Goal: Communication & Community: Answer question/provide support

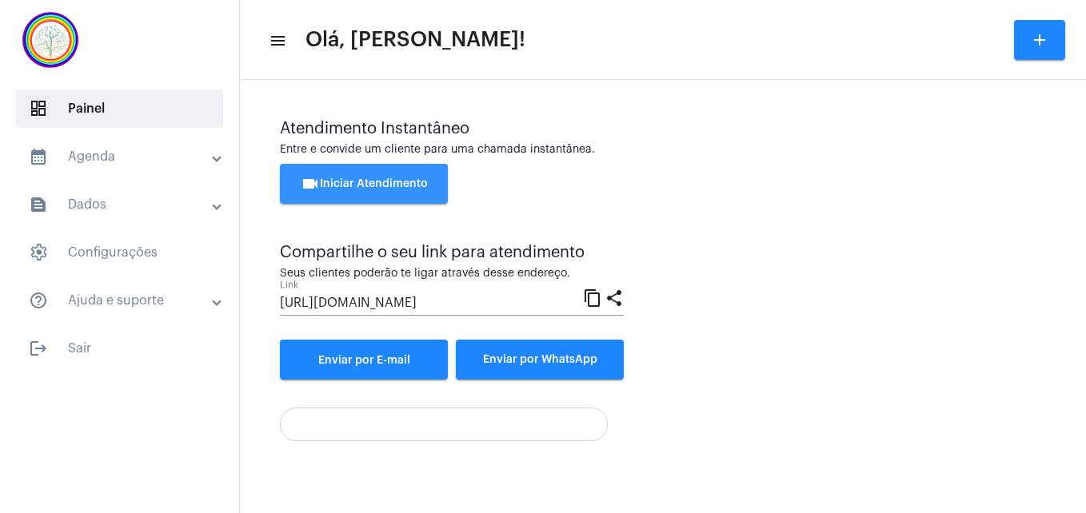
click at [395, 181] on span "videocam Iniciar Atendimento" at bounding box center [364, 183] width 127 height 11
click at [357, 181] on span "videocam Iniciar Atendimento" at bounding box center [364, 183] width 127 height 11
click at [596, 305] on mat-icon "content_copy" at bounding box center [592, 297] width 19 height 19
click at [389, 180] on span "videocam Iniciar Atendimento" at bounding box center [364, 183] width 127 height 11
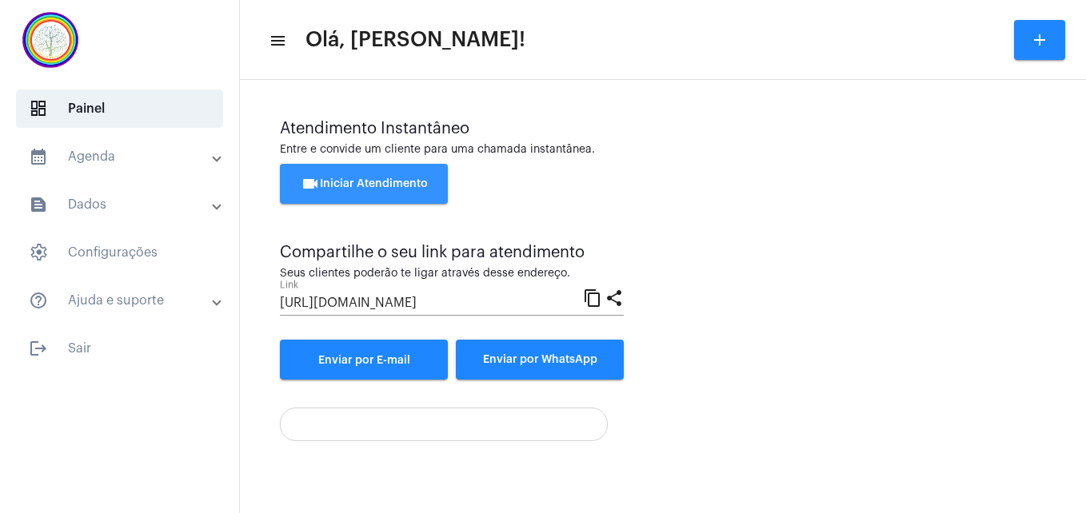
click at [369, 185] on span "videocam Iniciar Atendimento" at bounding box center [364, 183] width 127 height 11
click at [370, 190] on button "videocam Iniciar Atendimento" at bounding box center [364, 184] width 168 height 40
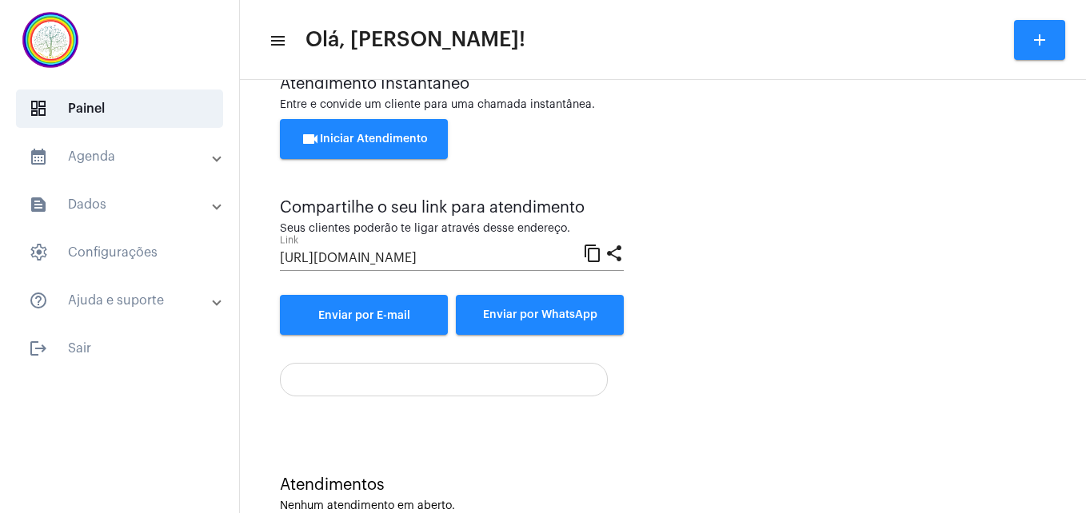
scroll to position [84, 0]
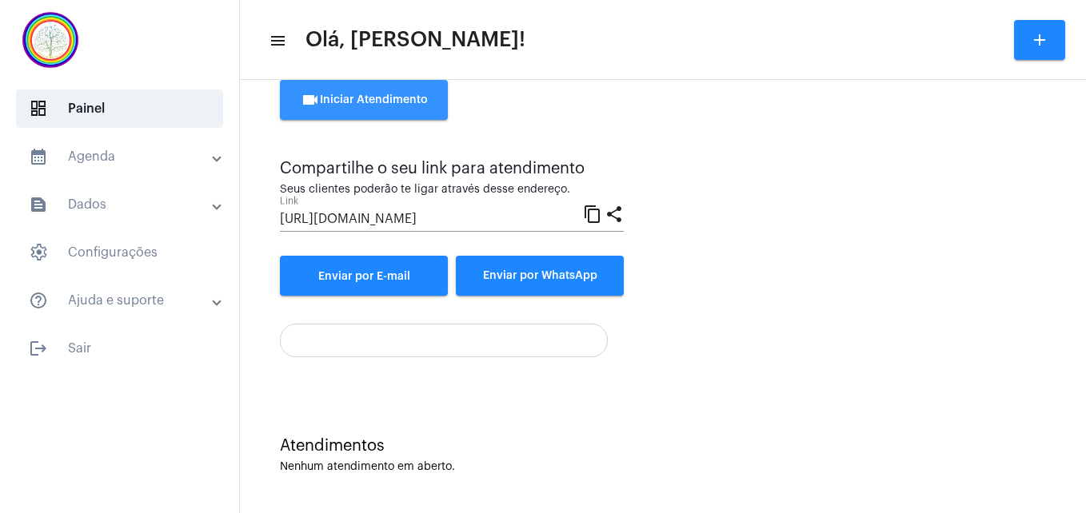
click at [395, 91] on button "videocam Iniciar Atendimento" at bounding box center [364, 100] width 168 height 40
click at [352, 95] on span "videocam Iniciar Atendimento" at bounding box center [364, 99] width 127 height 11
click at [385, 101] on span "videocam Iniciar Atendimento" at bounding box center [364, 99] width 127 height 11
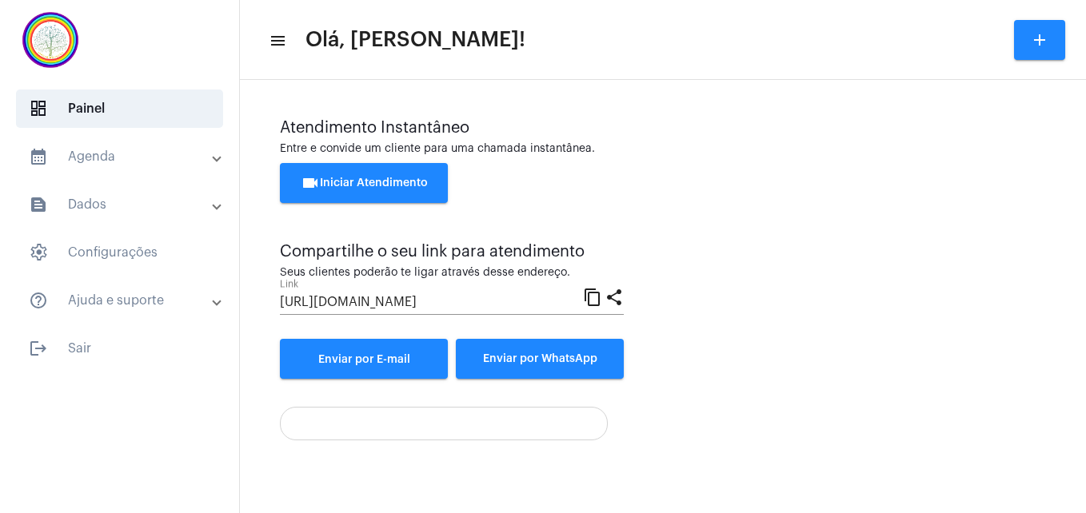
scroll to position [0, 0]
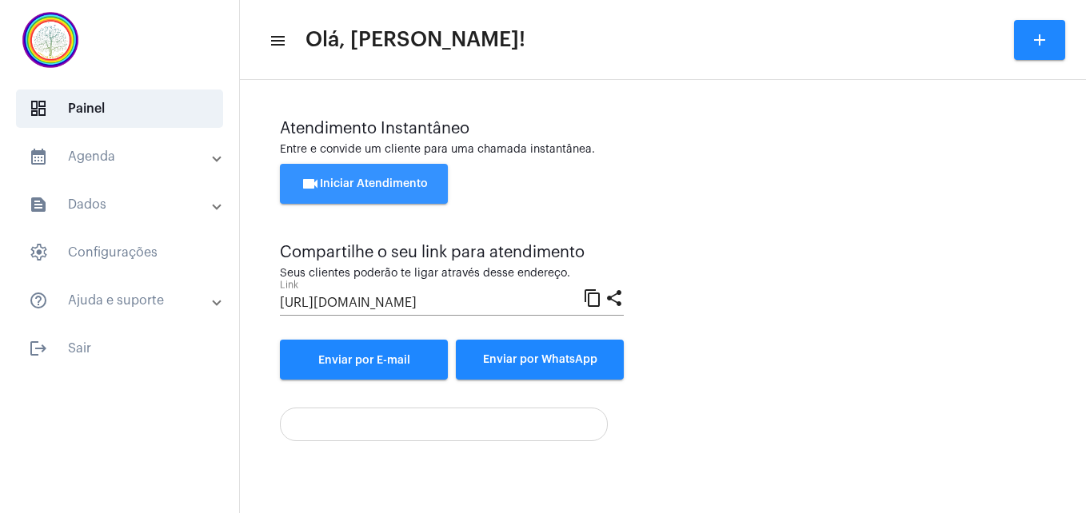
click at [412, 178] on span "videocam Iniciar Atendimento" at bounding box center [364, 183] width 127 height 11
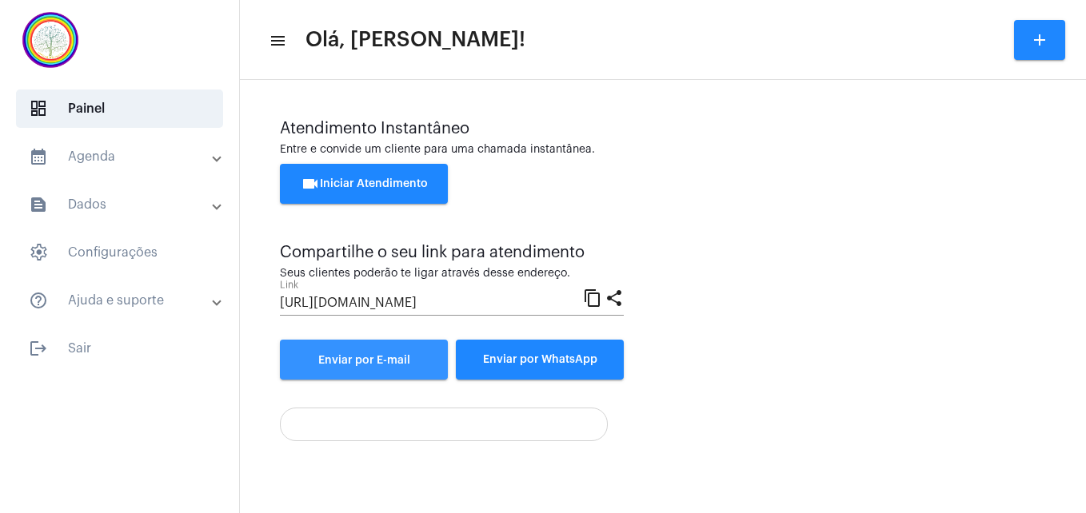
click at [365, 362] on span "Enviar por E-mail" at bounding box center [364, 360] width 92 height 11
click at [976, 136] on div "Atendimento Instantâneo" at bounding box center [663, 129] width 766 height 18
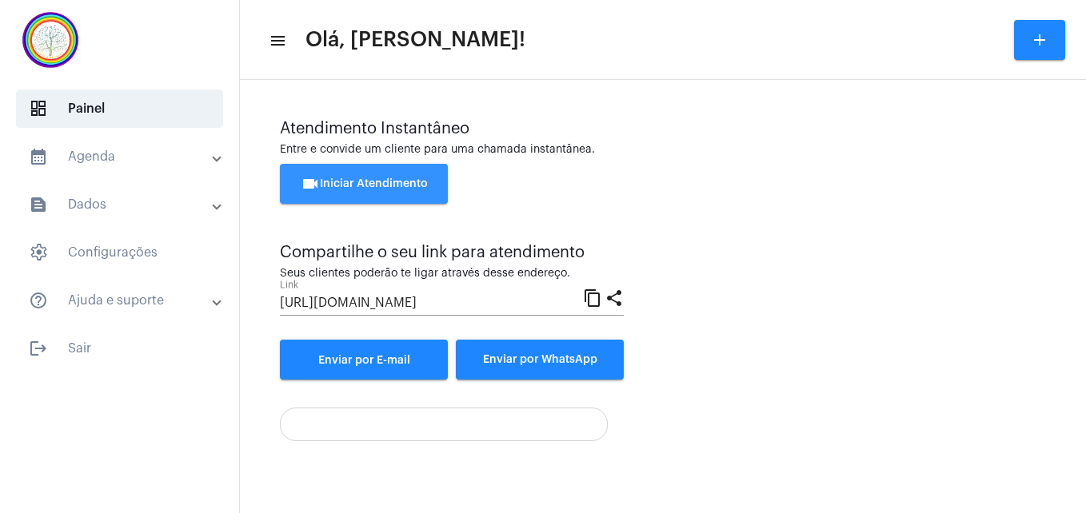
click at [382, 187] on span "videocam Iniciar Atendimento" at bounding box center [364, 183] width 127 height 11
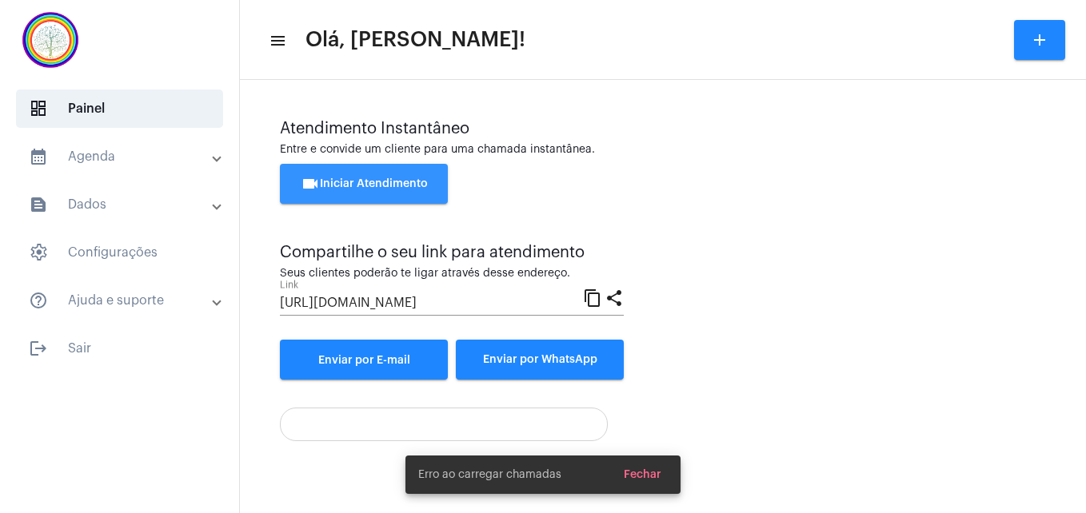
click at [376, 185] on span "videocam Iniciar Atendimento" at bounding box center [364, 183] width 127 height 11
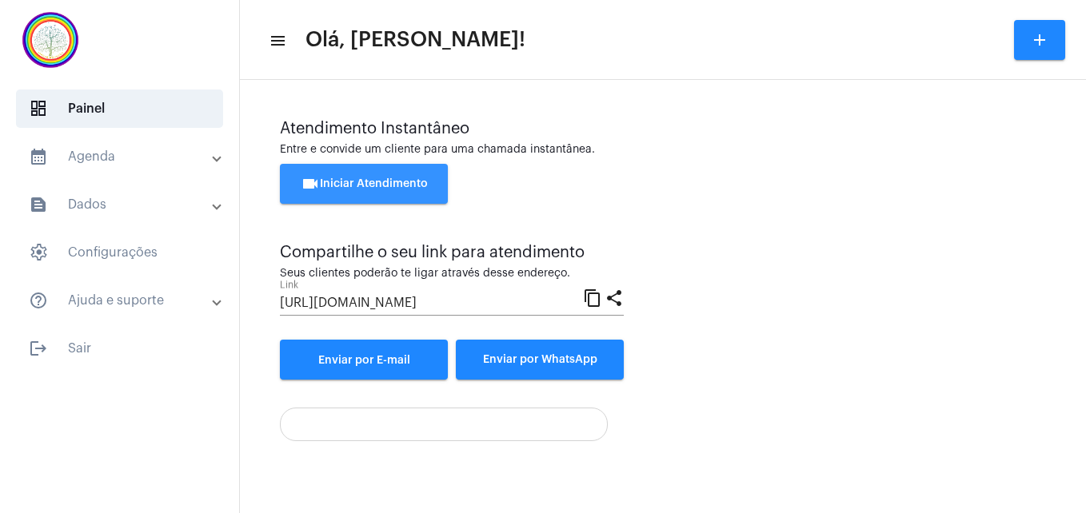
click at [421, 187] on span "videocam Iniciar Atendimento" at bounding box center [364, 183] width 127 height 11
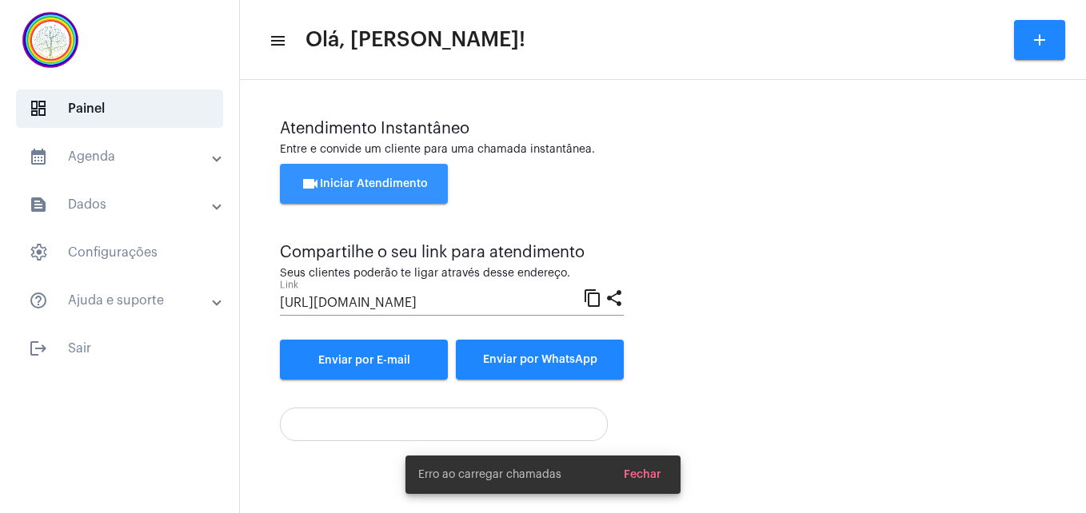
click at [323, 182] on span "videocam Iniciar Atendimento" at bounding box center [364, 183] width 127 height 11
click at [351, 178] on span "videocam Iniciar Atendimento" at bounding box center [364, 183] width 127 height 11
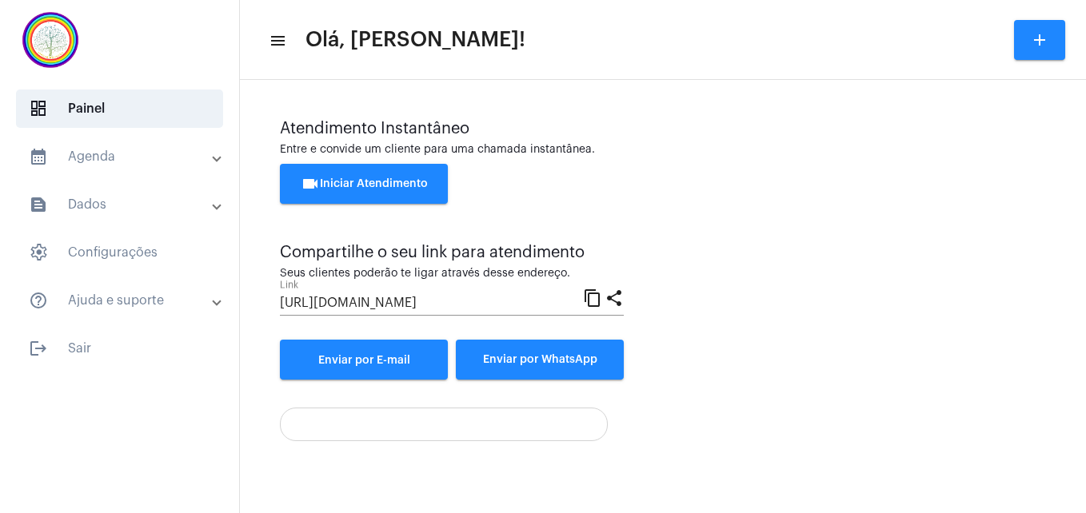
click at [348, 185] on span "videocam Iniciar Atendimento" at bounding box center [364, 183] width 127 height 11
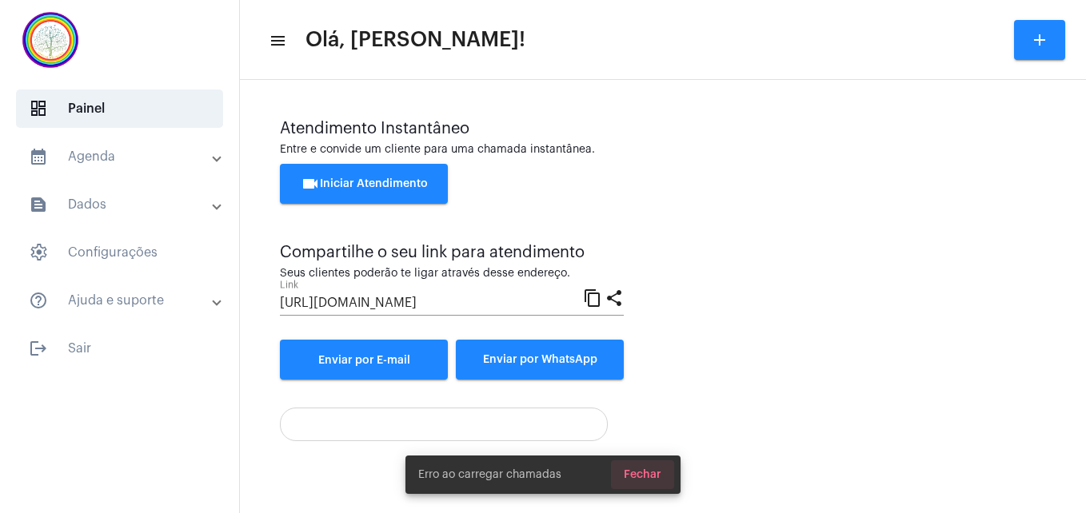
click at [651, 477] on span "Fechar" at bounding box center [643, 474] width 38 height 11
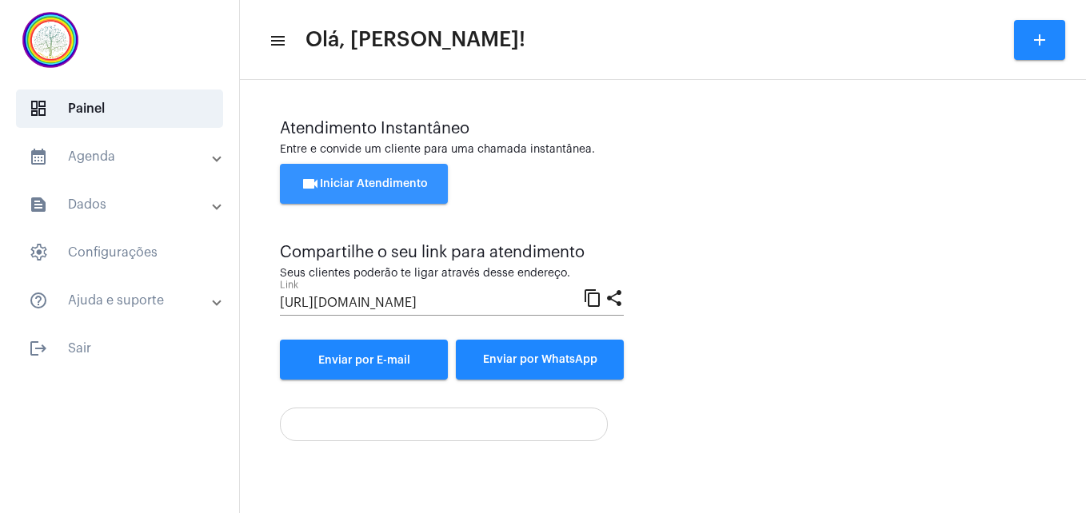
click at [361, 185] on span "videocam Iniciar Atendimento" at bounding box center [364, 183] width 127 height 11
click at [77, 163] on mat-panel-title "calendar_month_outlined Agenda" at bounding box center [121, 156] width 185 height 19
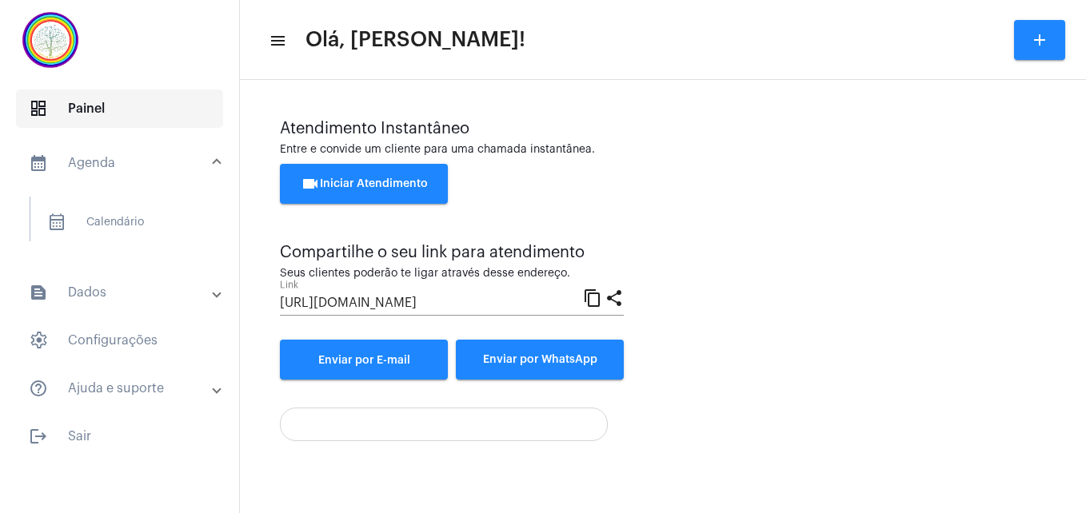
click at [86, 116] on span "dashboard Painel" at bounding box center [119, 109] width 207 height 38
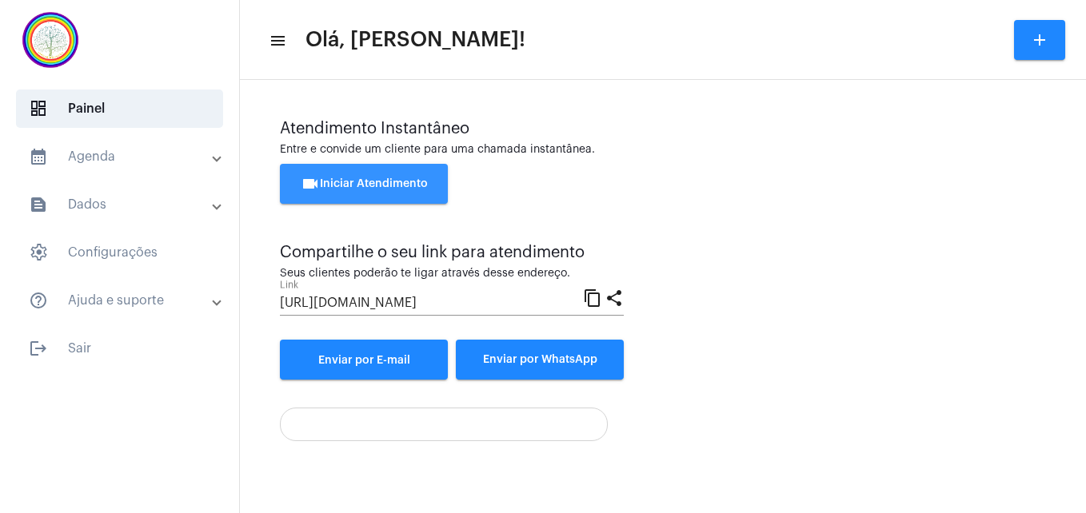
click at [379, 183] on span "videocam Iniciar Atendimento" at bounding box center [364, 183] width 127 height 11
